Goal: Obtain resource: Obtain resource

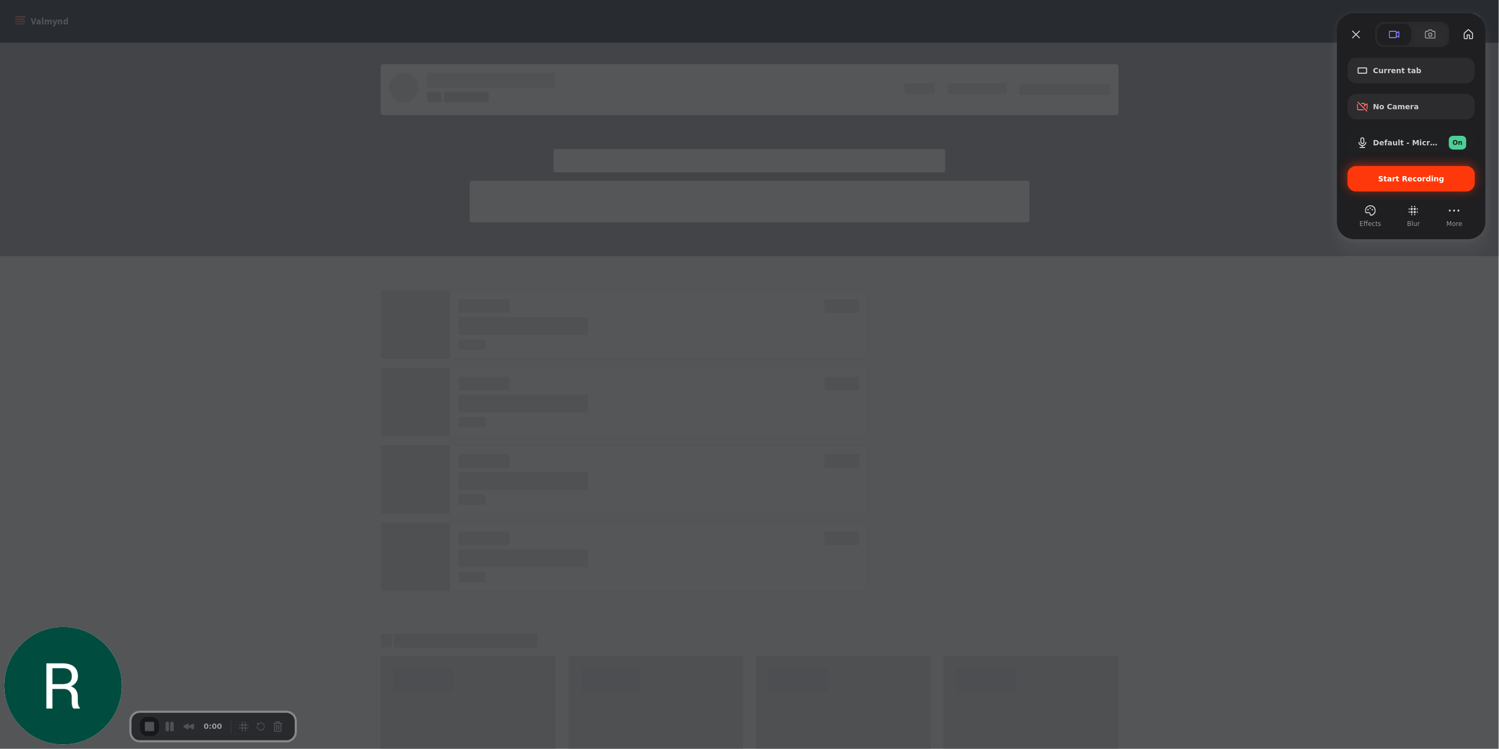
click at [1409, 183] on div "Start Recording" at bounding box center [1411, 178] width 127 height 25
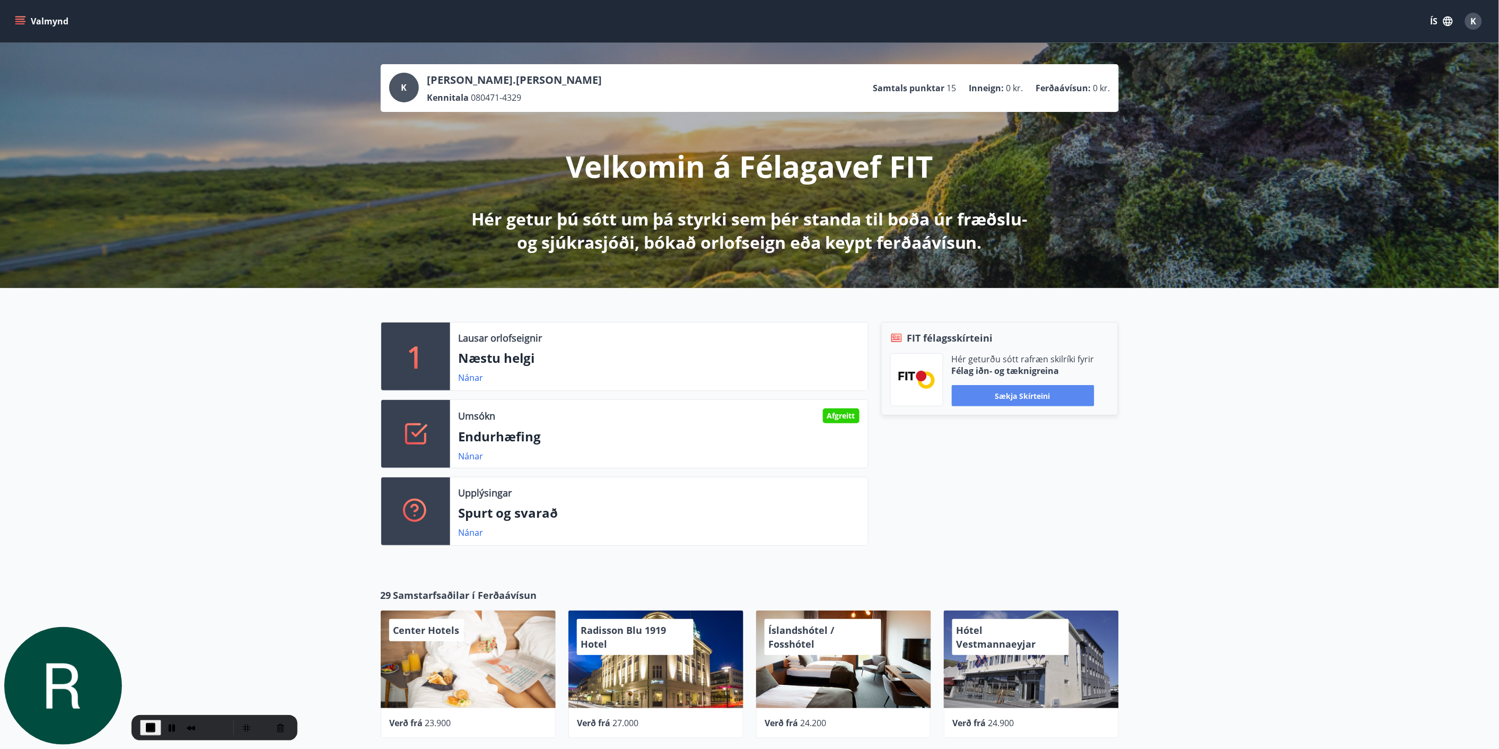
click at [1025, 398] on button "Sækja skírteini" at bounding box center [1023, 395] width 143 height 21
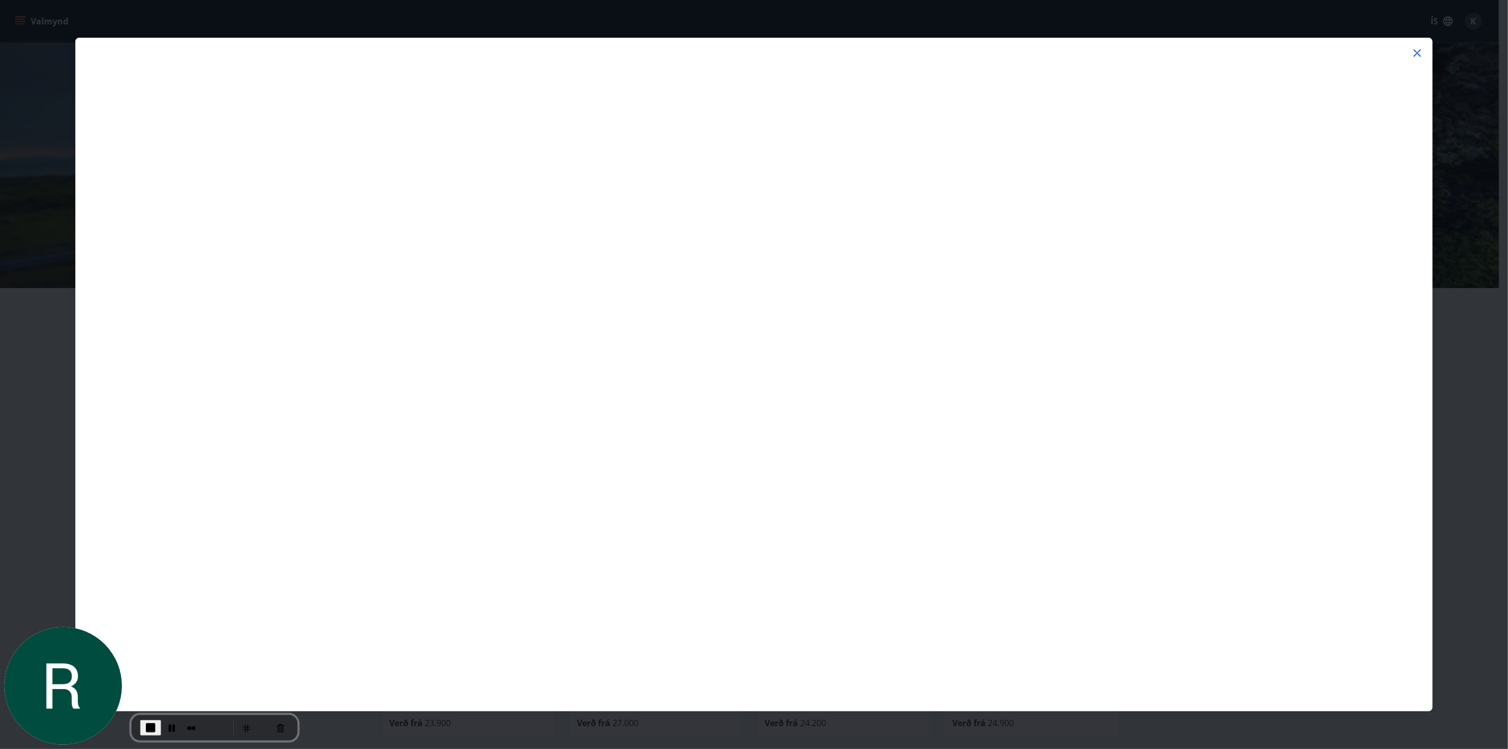
click at [18, 503] on div at bounding box center [754, 374] width 1508 height 749
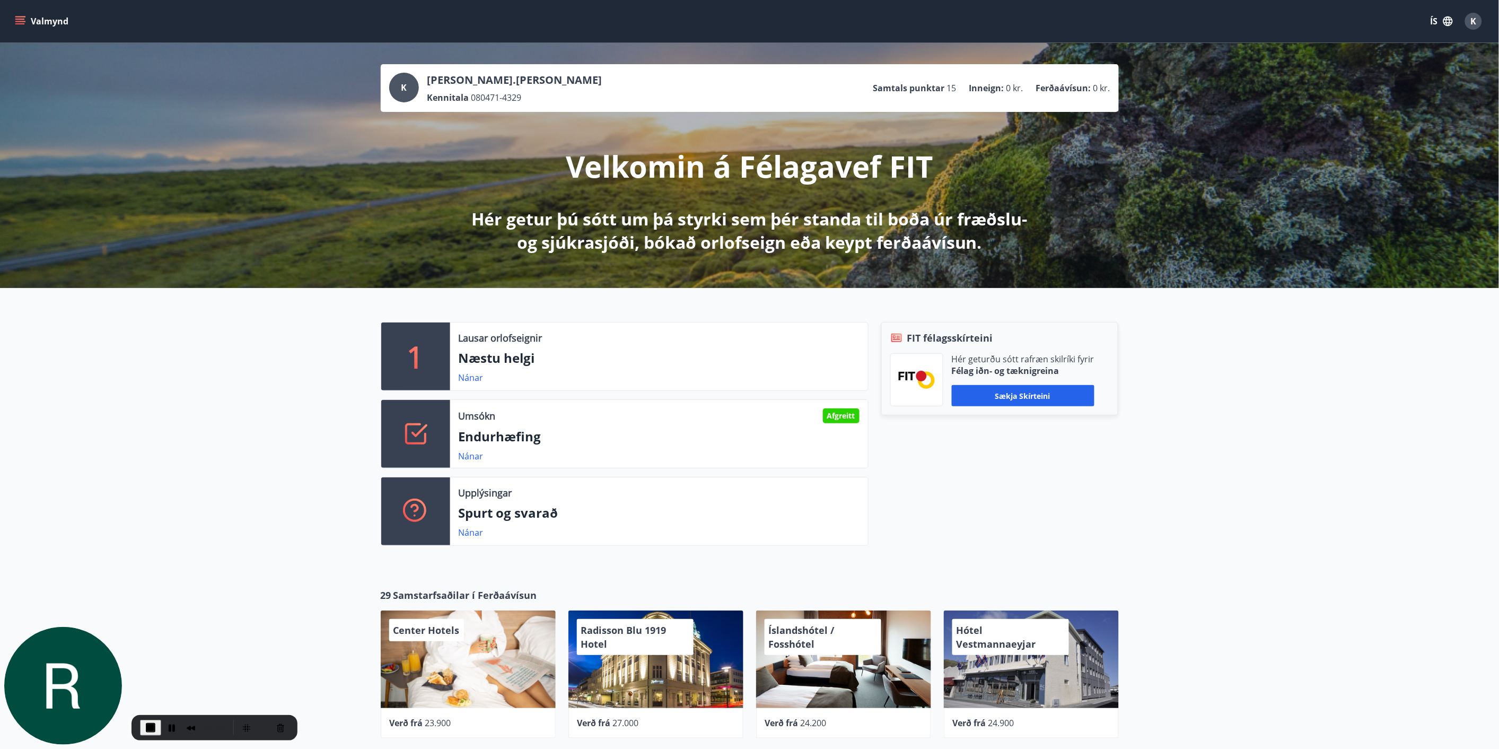
click at [999, 400] on button "Sækja skírteini" at bounding box center [1023, 395] width 143 height 21
click at [172, 728] on button "Pause Recording" at bounding box center [171, 727] width 17 height 17
click at [261, 723] on button "Restart Recording" at bounding box center [263, 727] width 13 height 13
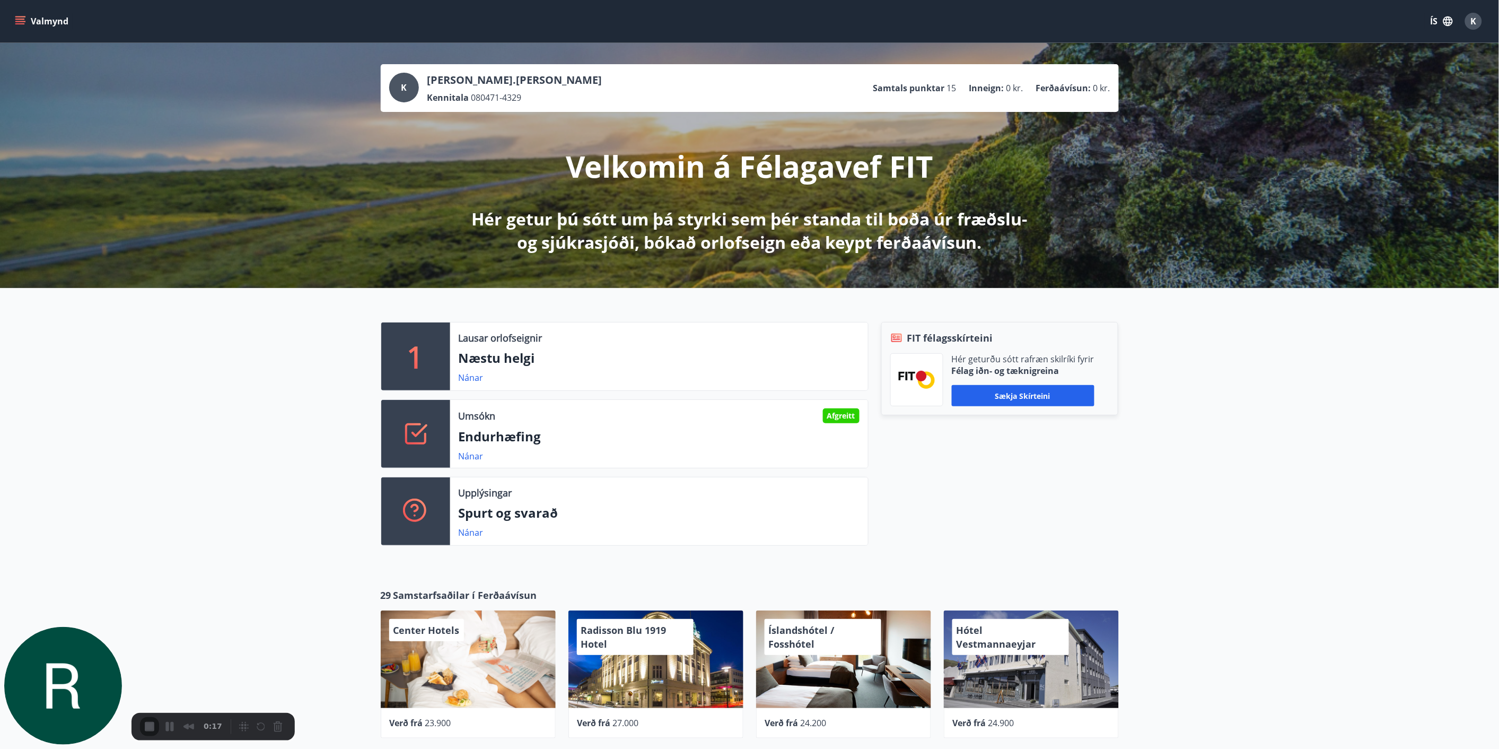
click at [1027, 398] on button "Sækja skírteini" at bounding box center [1023, 395] width 143 height 21
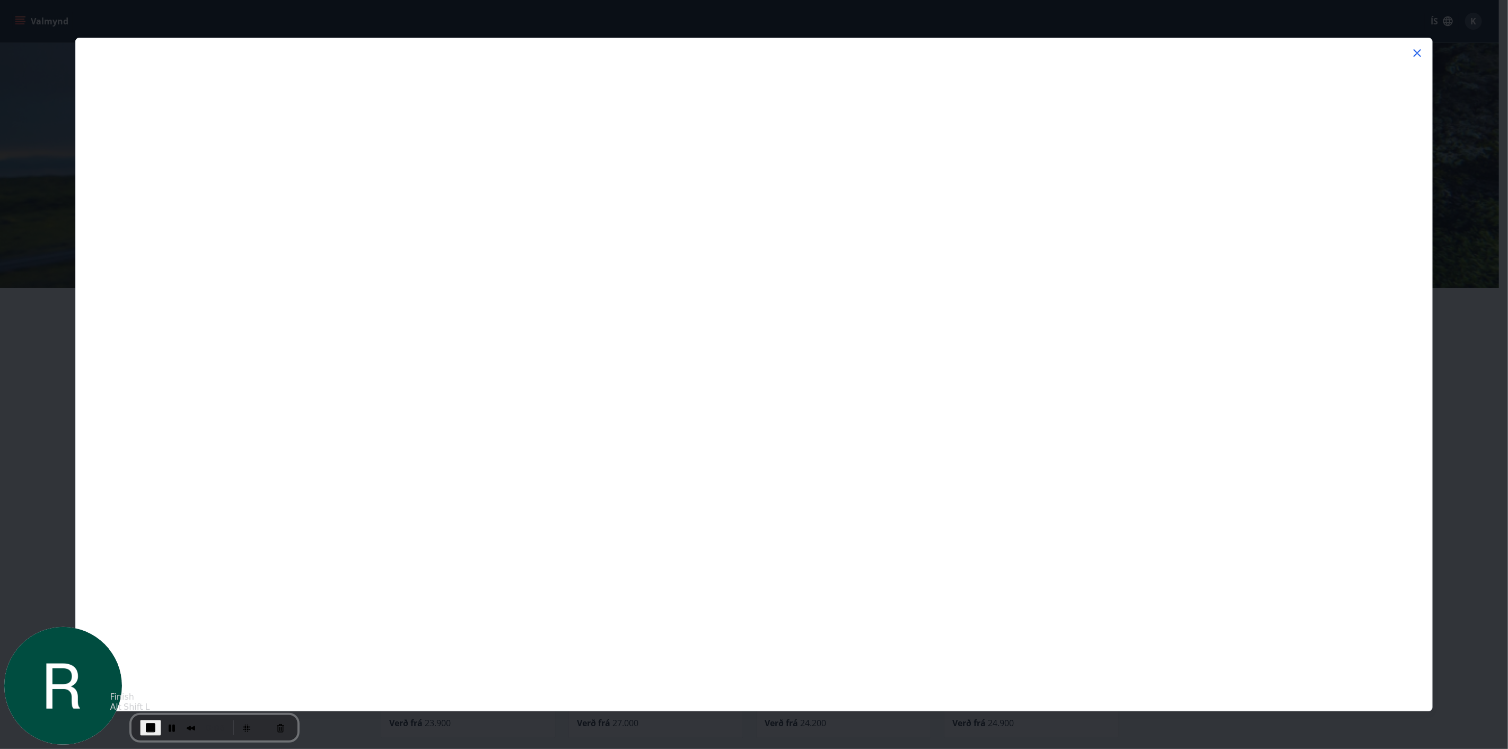
click at [146, 729] on span "End Recording" at bounding box center [150, 727] width 13 height 13
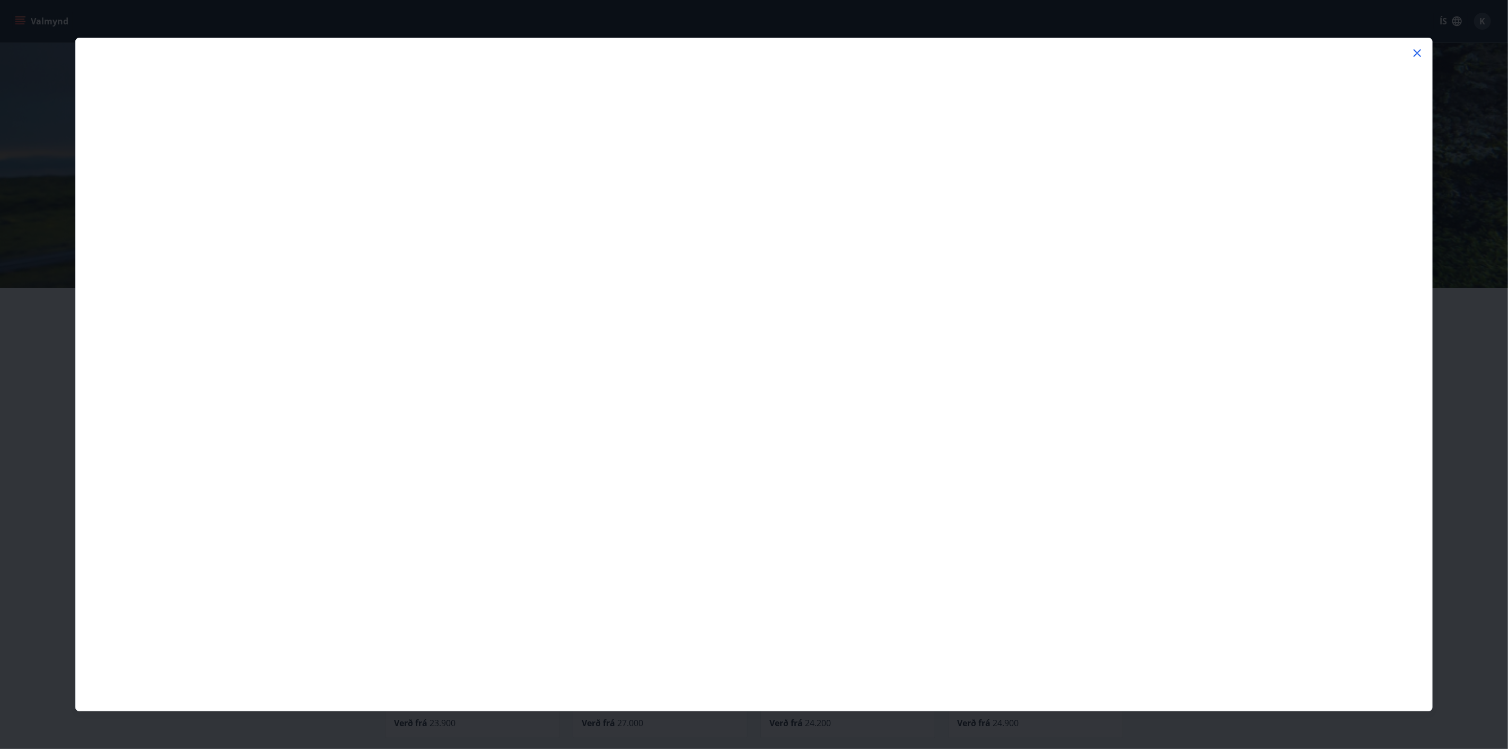
click at [1419, 51] on icon at bounding box center [1417, 52] width 7 height 7
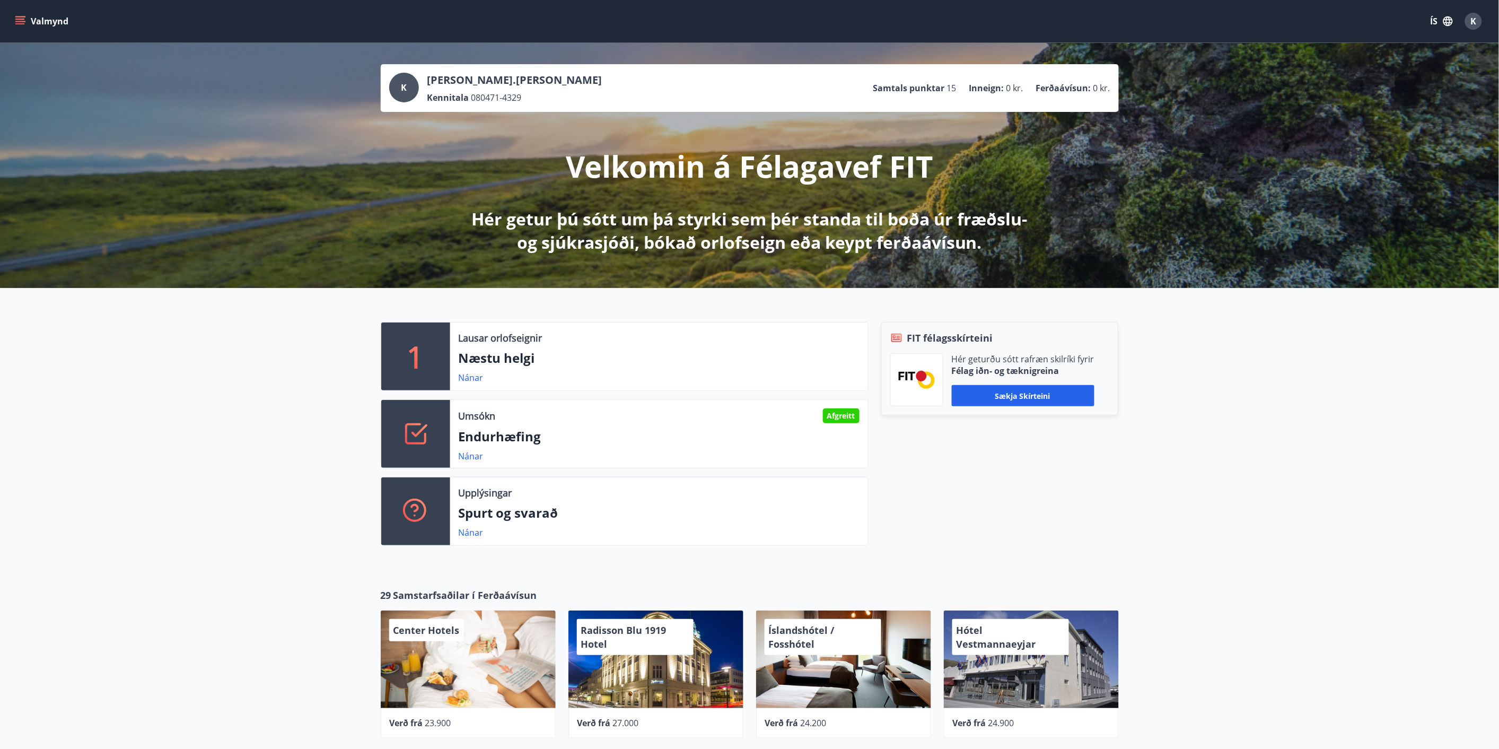
click at [24, 19] on icon "menu" at bounding box center [20, 19] width 10 height 1
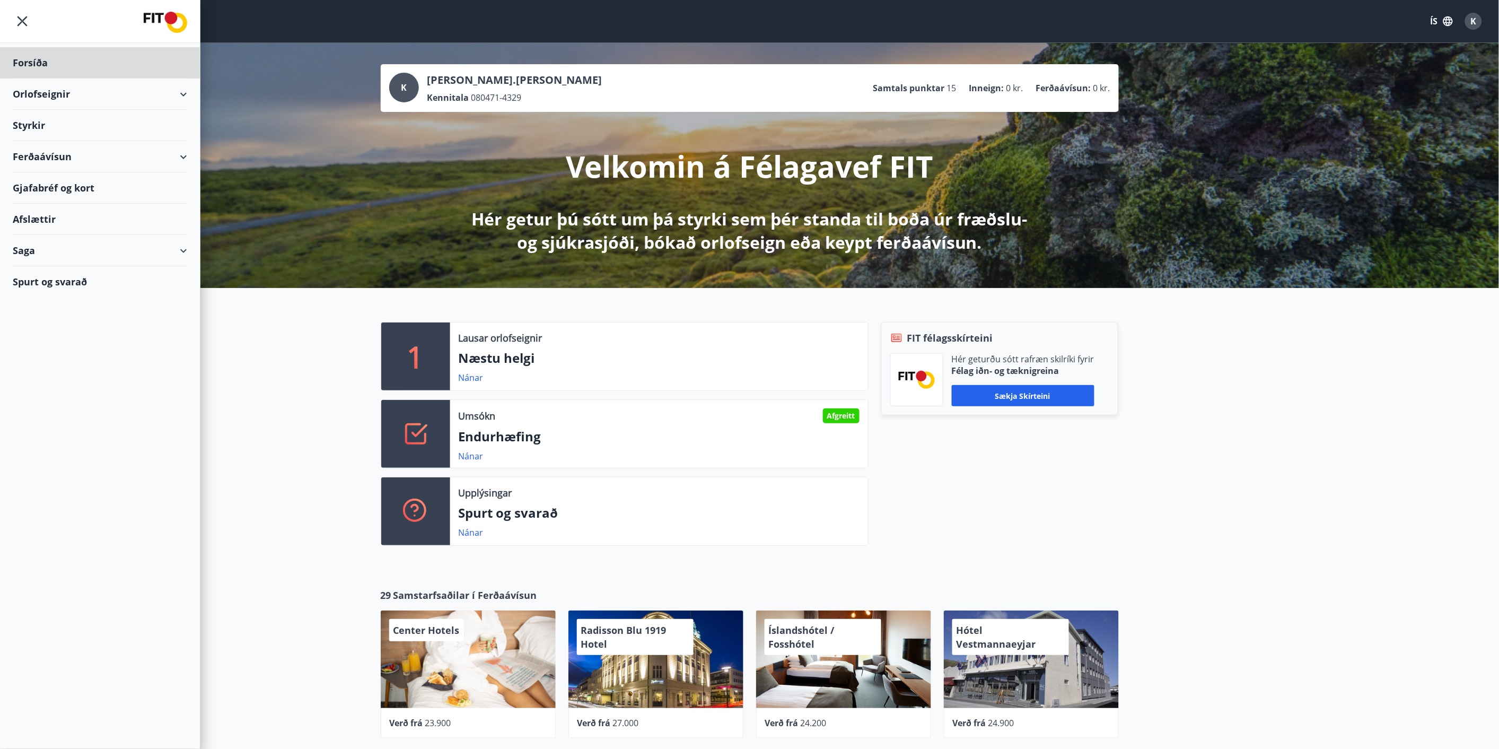
click at [55, 133] on div "Styrkir" at bounding box center [100, 125] width 174 height 31
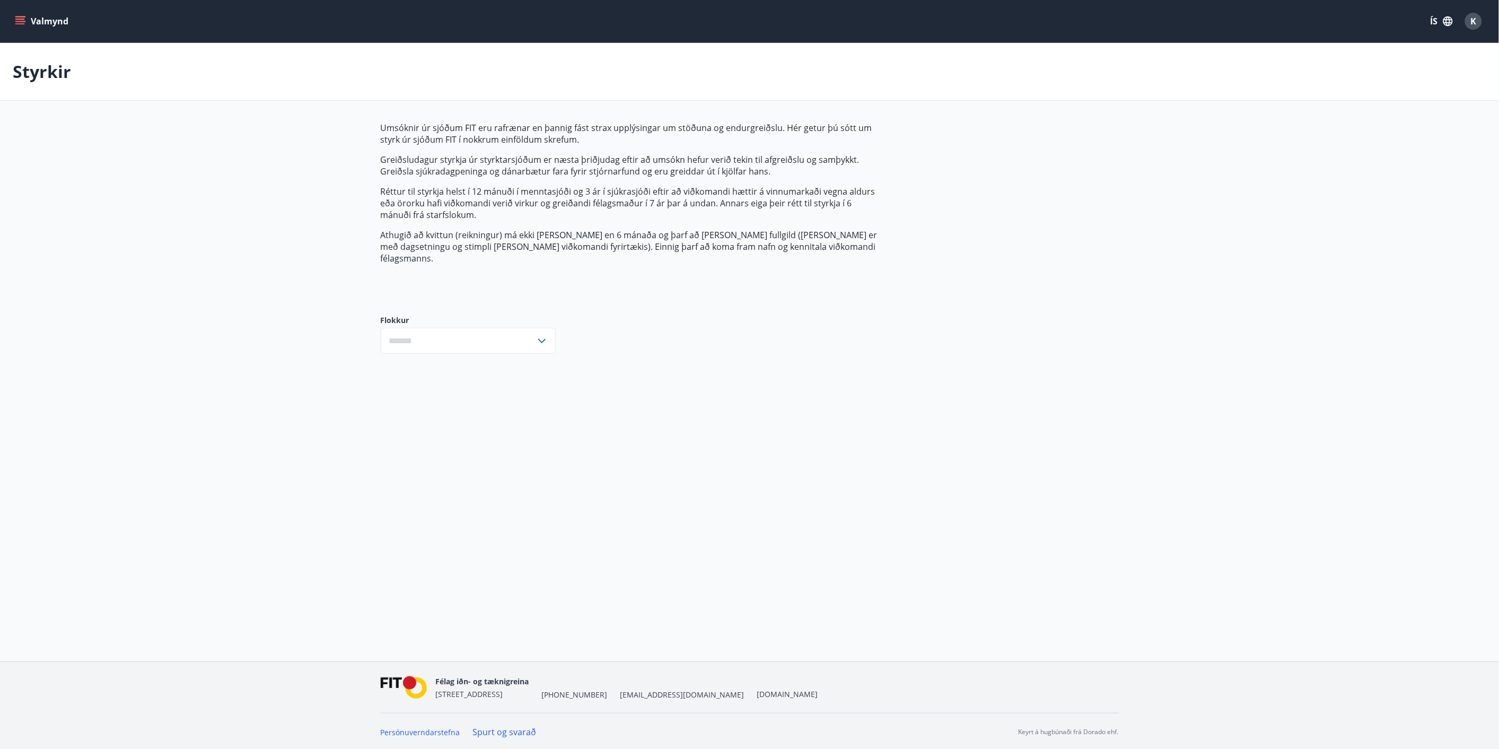
type input "***"
